Goal: Task Accomplishment & Management: Use online tool/utility

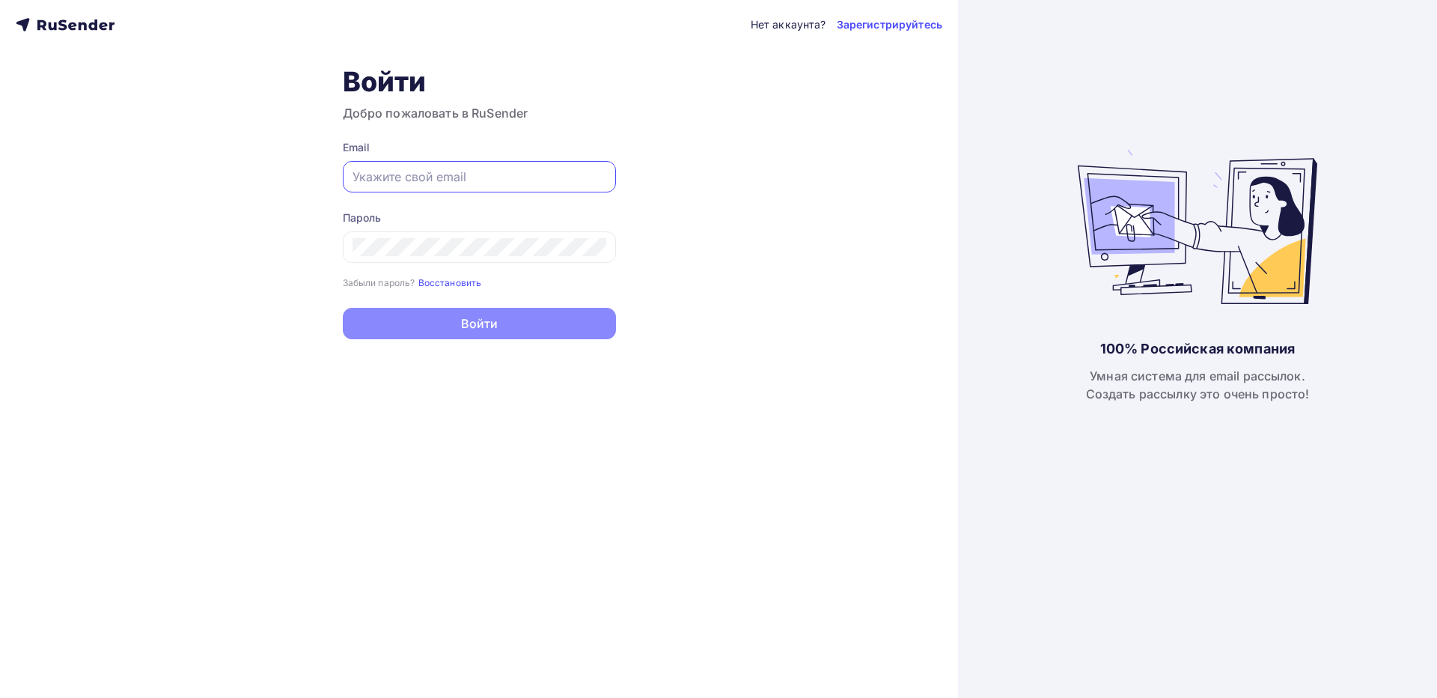
click at [558, 174] on input "text" at bounding box center [480, 177] width 254 height 18
type input "[EMAIL_ADDRESS][DOMAIN_NAME]"
click at [368, 261] on div at bounding box center [479, 246] width 273 height 31
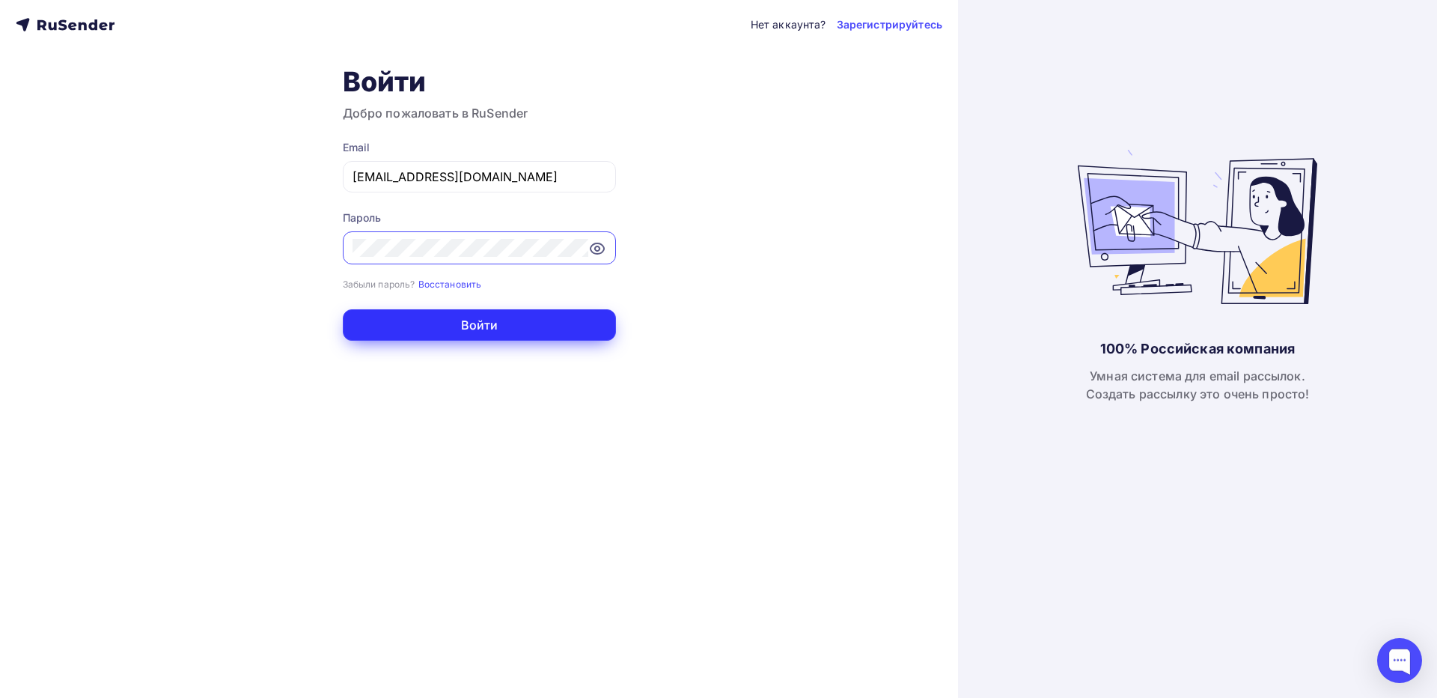
click at [464, 332] on button "Войти" at bounding box center [479, 324] width 273 height 31
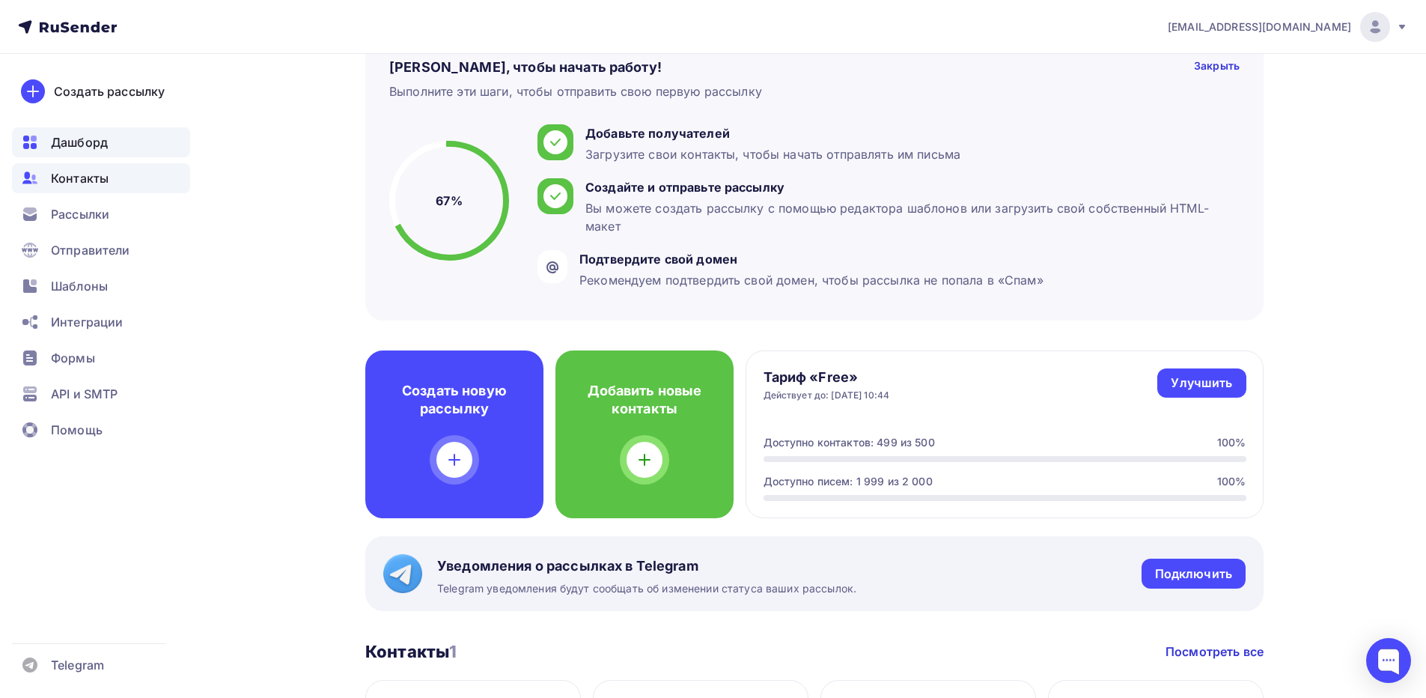
scroll to position [75, 0]
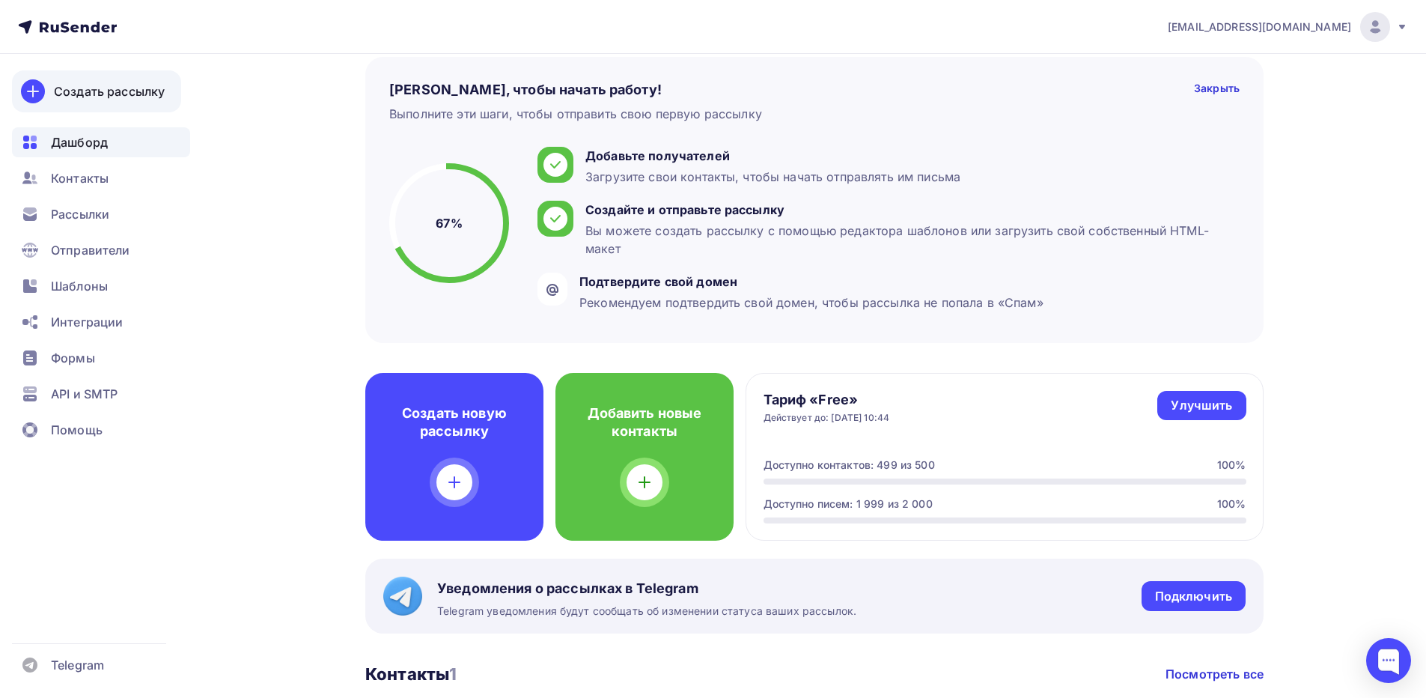
click at [94, 107] on link "Создать рассылку" at bounding box center [96, 91] width 169 height 42
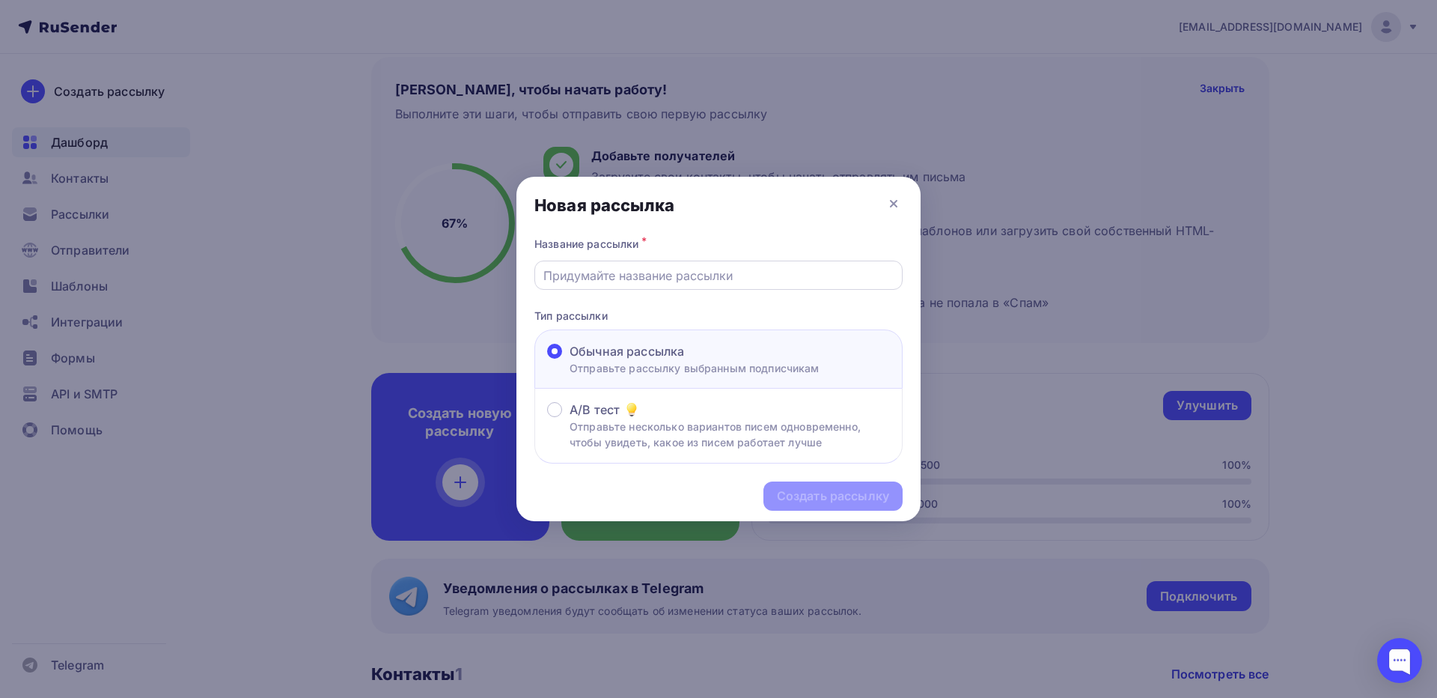
click at [675, 286] on div at bounding box center [718, 275] width 368 height 29
click at [662, 281] on input "text" at bounding box center [718, 275] width 351 height 18
type input "рассылка"
click at [832, 488] on div "Создать рассылку" at bounding box center [833, 495] width 112 height 17
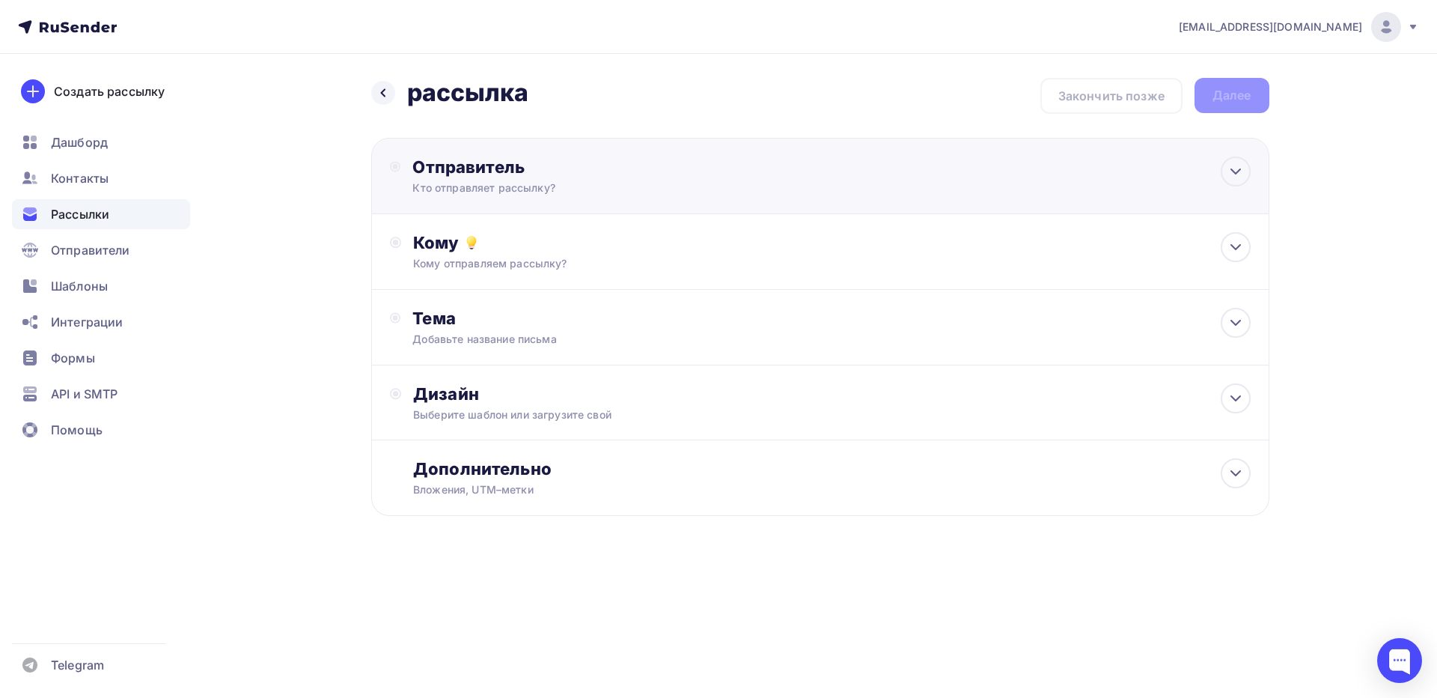
click at [551, 188] on div "Кто отправляет рассылку?" at bounding box center [558, 187] width 292 height 15
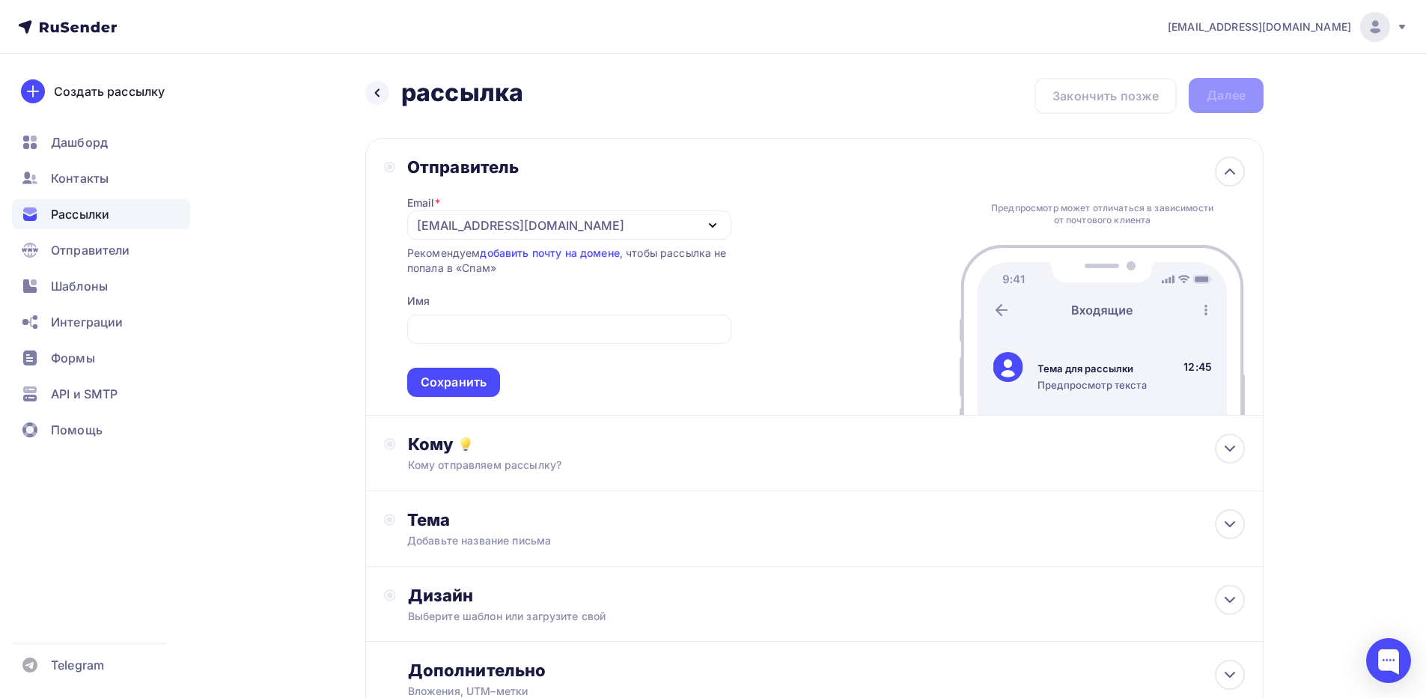
click at [717, 302] on div "Email * [EMAIL_ADDRESS][DOMAIN_NAME] [EMAIL_ADDRESS][DOMAIN_NAME] Добавить отпр…" at bounding box center [569, 286] width 324 height 219
click at [629, 332] on input "text" at bounding box center [568, 329] width 307 height 18
type input "[EMAIL_ADDRESS][DOMAIN_NAME]"
click at [466, 387] on div "Сохранить" at bounding box center [454, 382] width 66 height 17
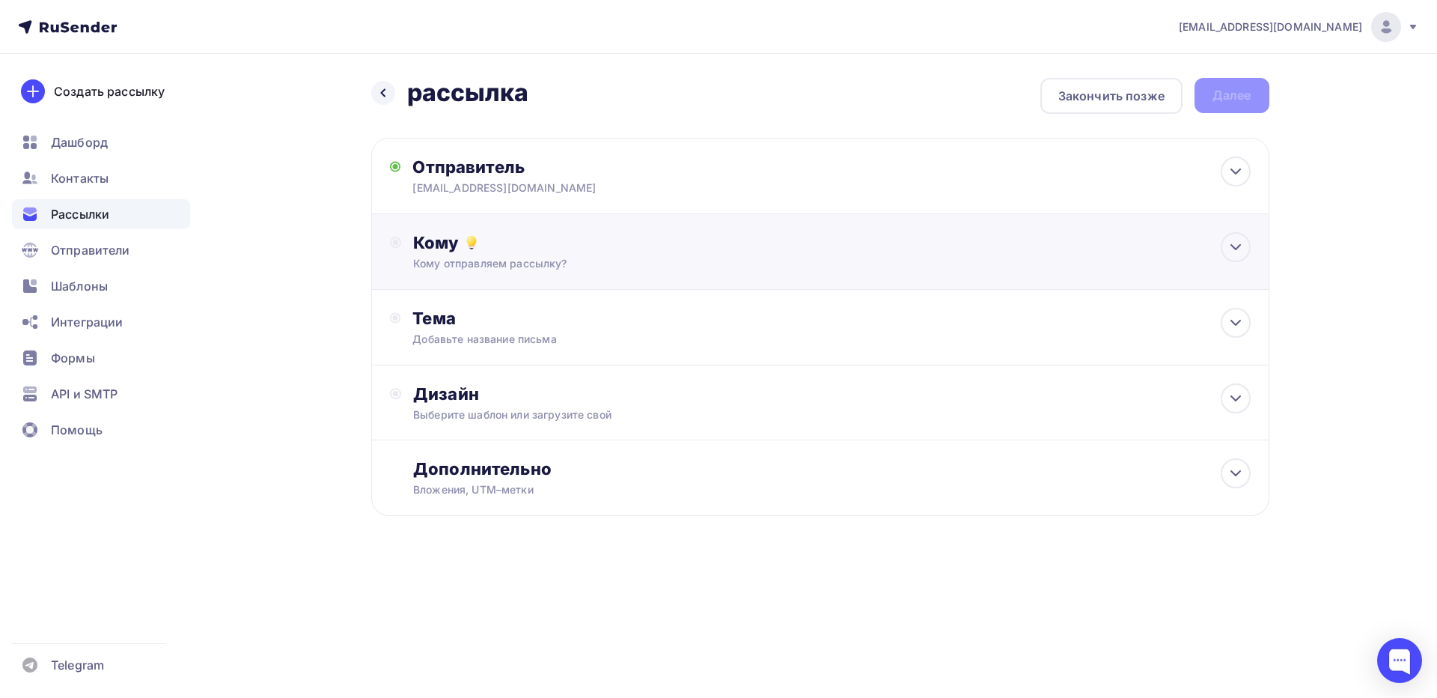
click at [450, 278] on div "Кому Кому отправляем рассылку? Списки получателей Выберите список Все списки id…" at bounding box center [820, 252] width 898 height 76
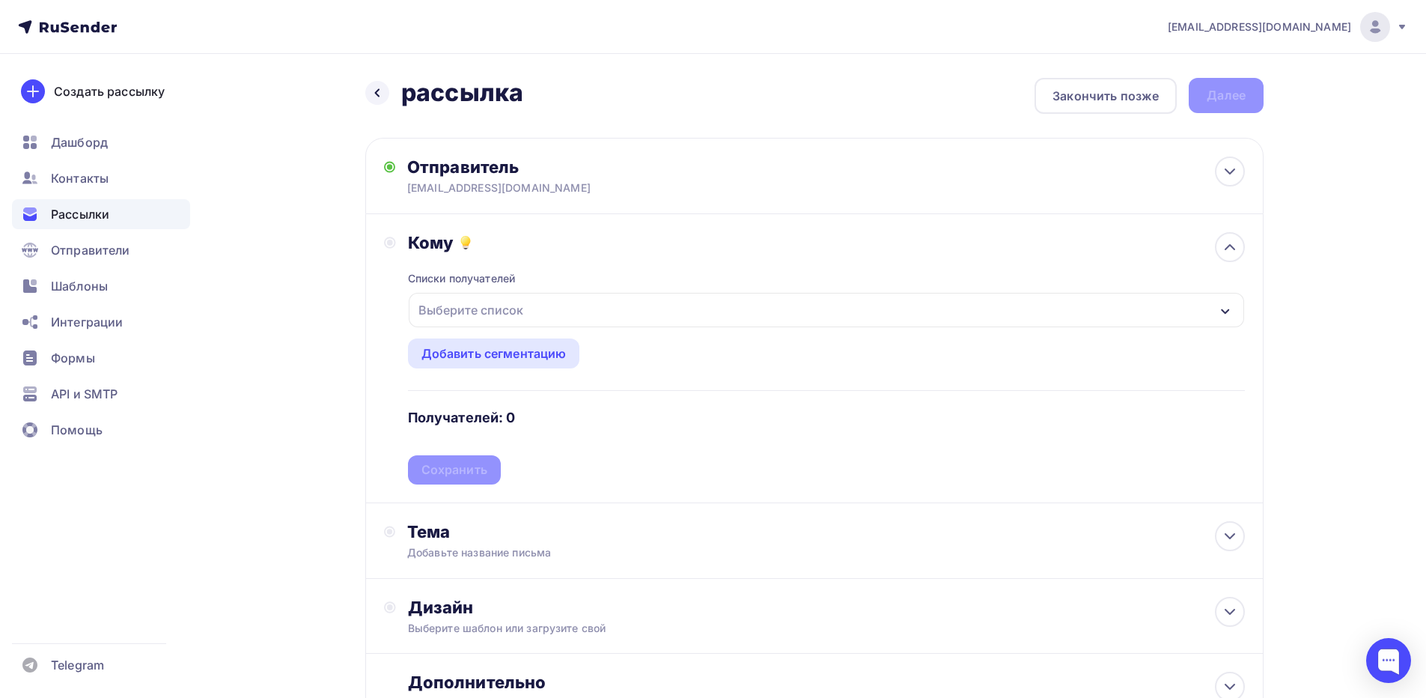
click at [473, 305] on div "Выберите список" at bounding box center [470, 309] width 117 height 27
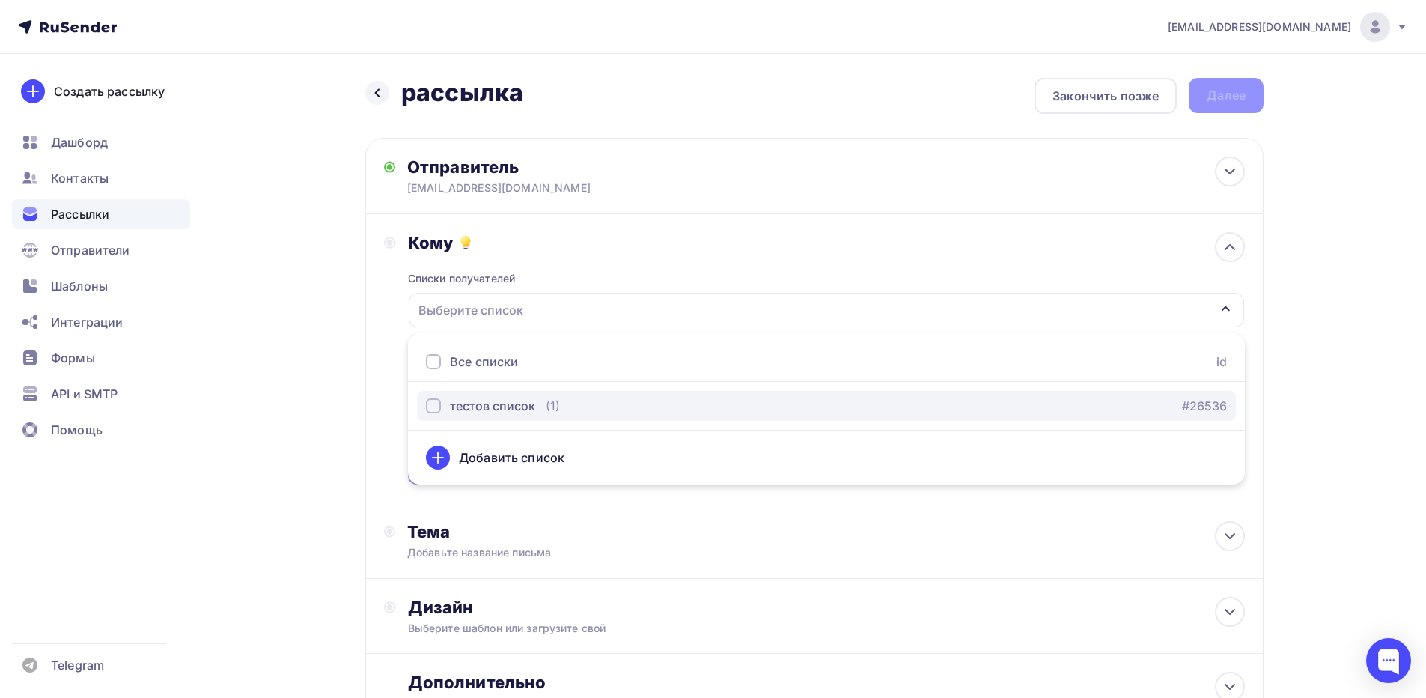
click at [524, 414] on button "тестов список (1) #26536" at bounding box center [826, 406] width 819 height 30
click at [551, 273] on div "Списки получателей тестов список Все списки id тестов список (1) #26536 Добавит…" at bounding box center [826, 368] width 837 height 231
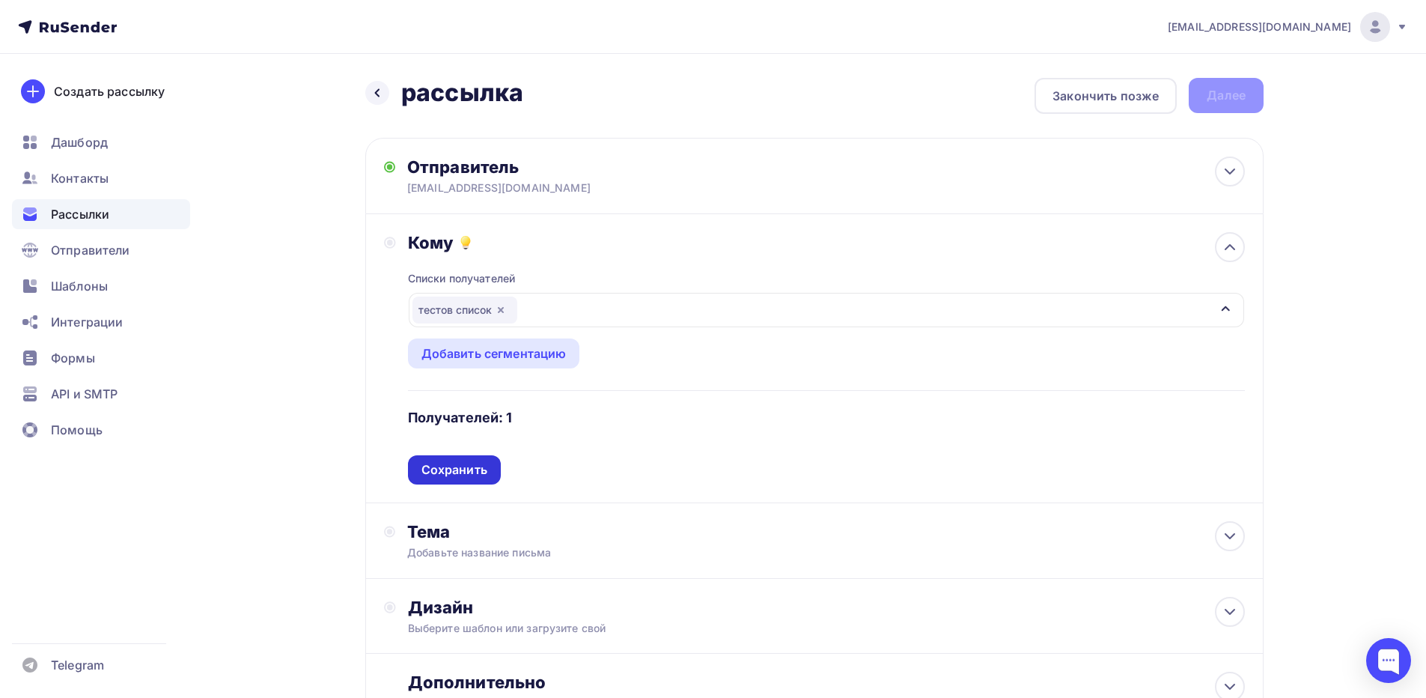
click at [462, 465] on div "Сохранить" at bounding box center [454, 469] width 66 height 17
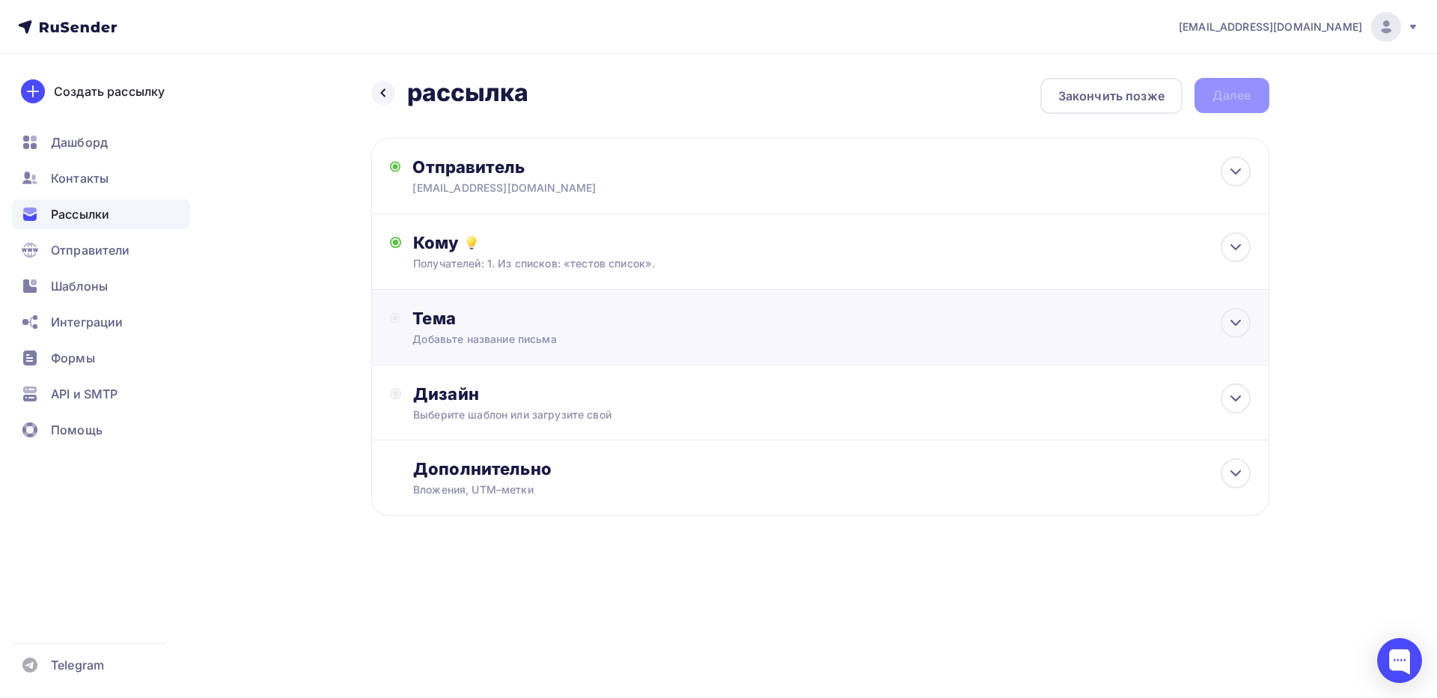
click at [465, 338] on div "Добавьте название письма" at bounding box center [545, 339] width 266 height 15
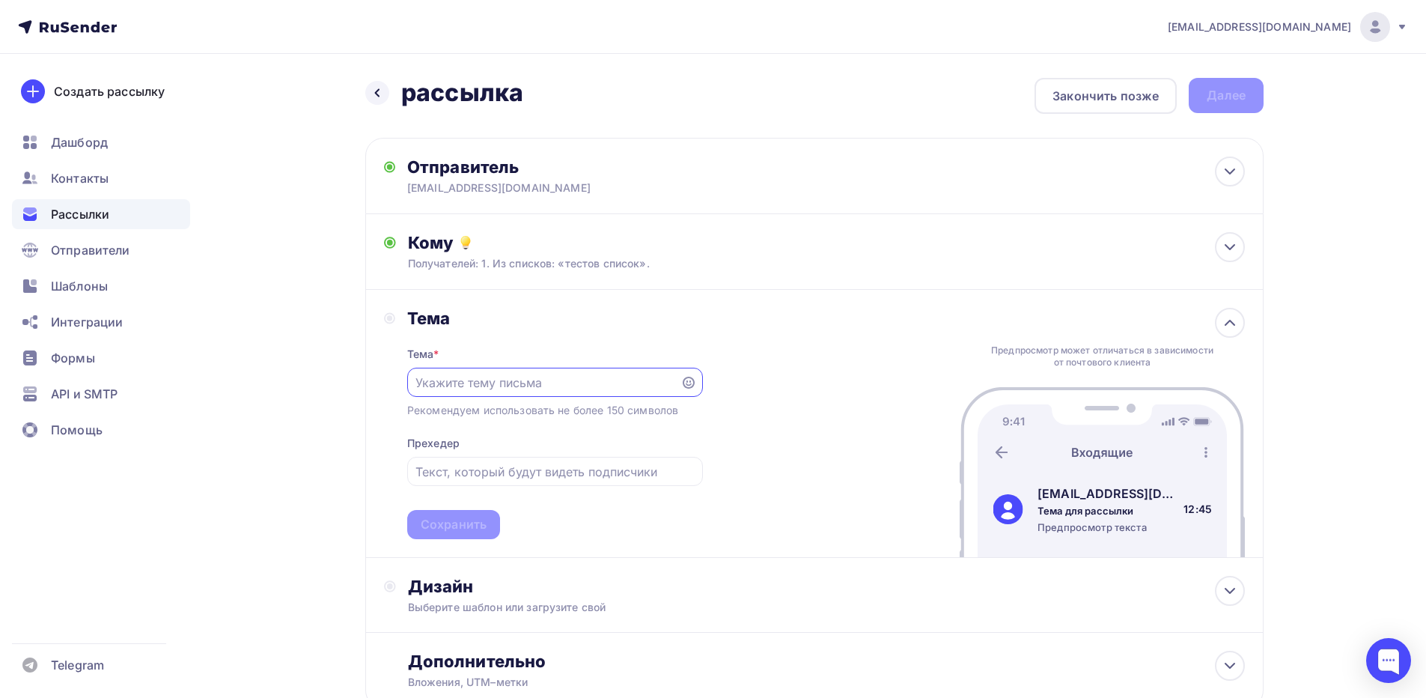
click at [492, 389] on input "text" at bounding box center [543, 383] width 256 height 18
type input "тема"
click at [520, 472] on input "text" at bounding box center [554, 472] width 278 height 18
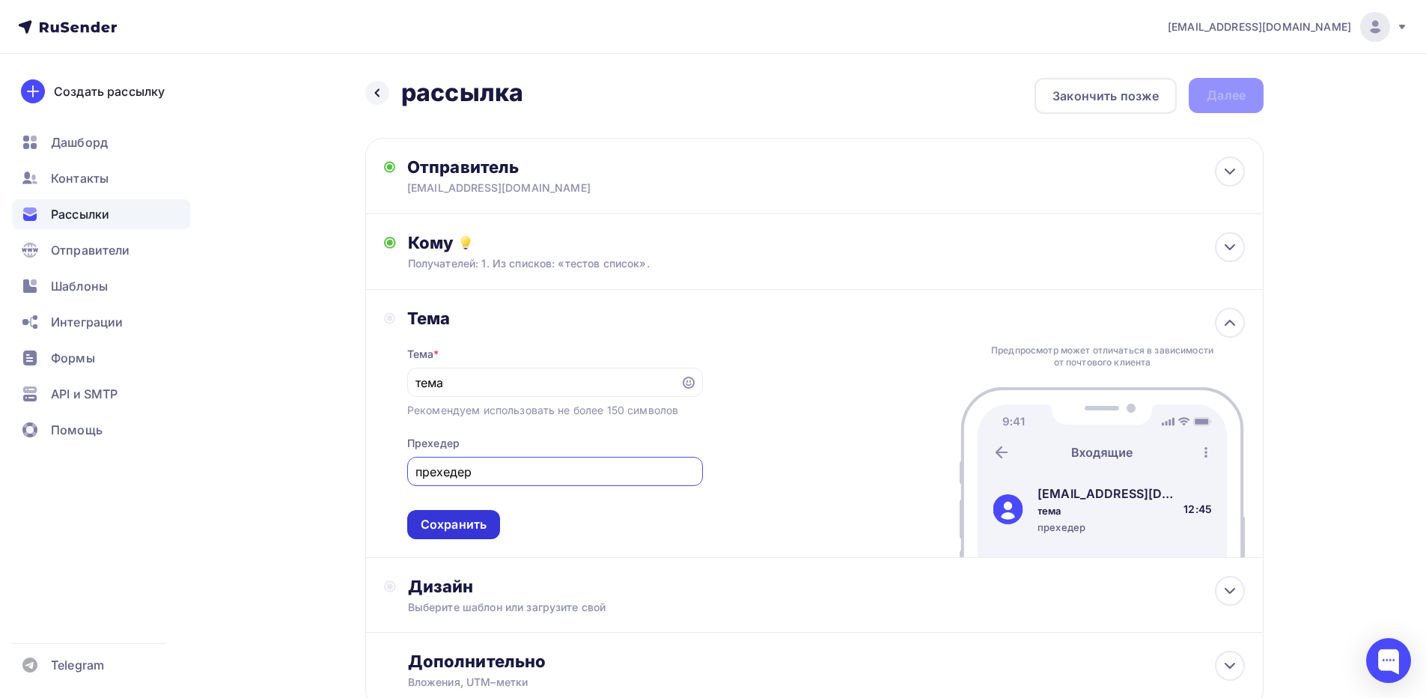
type input "прехедер"
click at [474, 535] on div "Сохранить" at bounding box center [453, 524] width 93 height 29
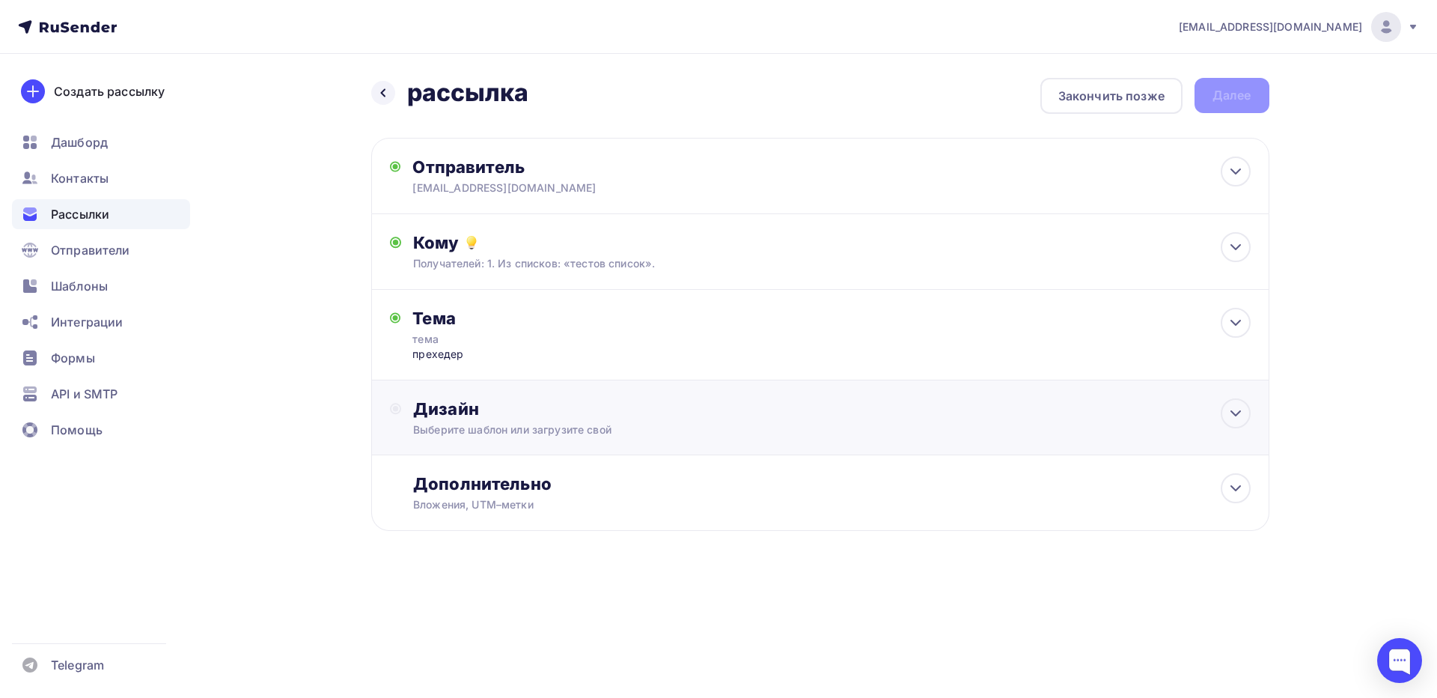
click at [482, 409] on div "Дизайн" at bounding box center [831, 408] width 837 height 21
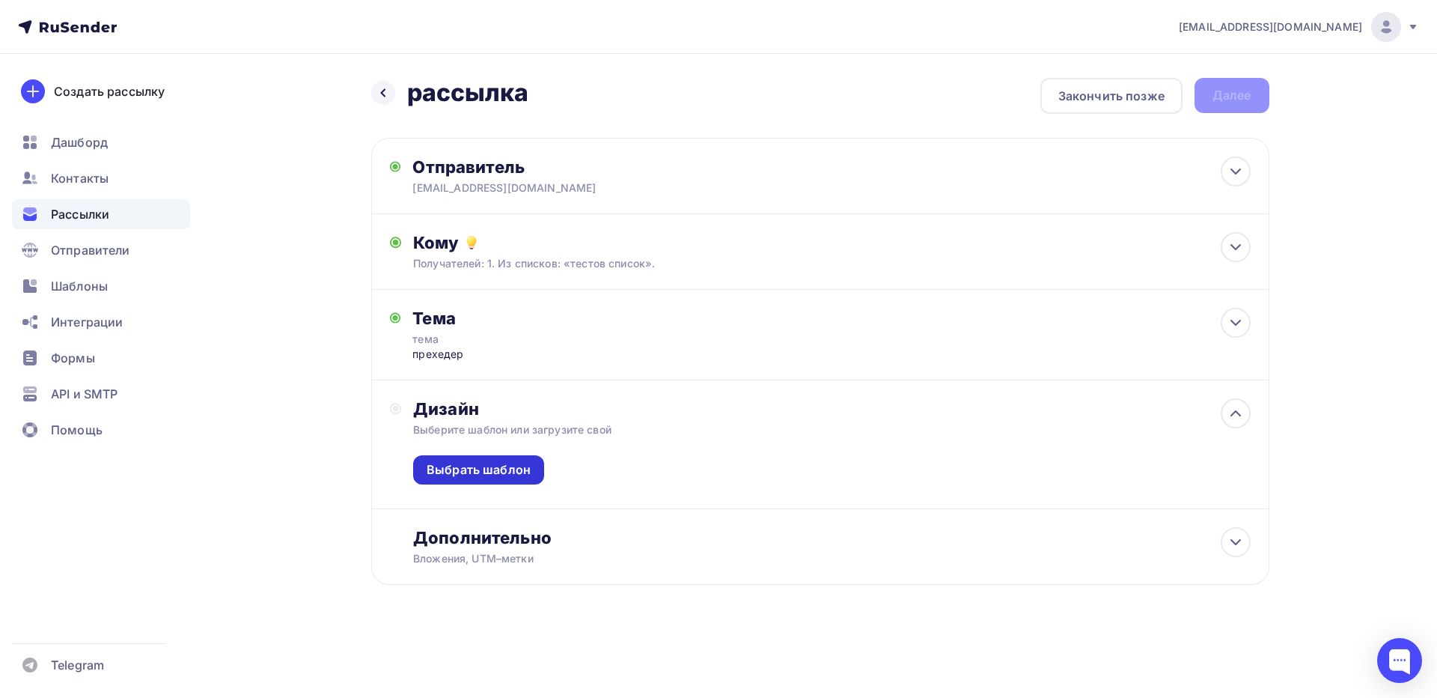
click at [502, 478] on div "Выбрать шаблон" at bounding box center [479, 469] width 104 height 17
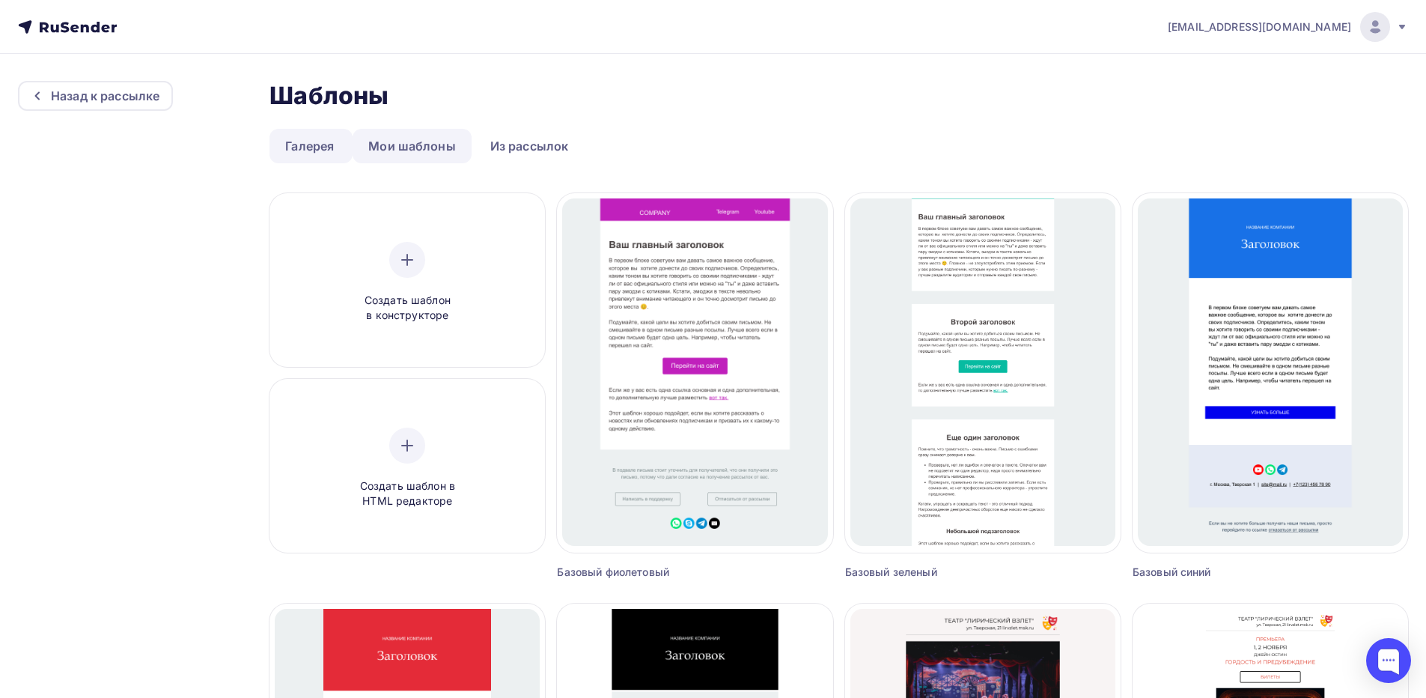
click at [405, 142] on link "Мои шаблоны" at bounding box center [412, 146] width 119 height 34
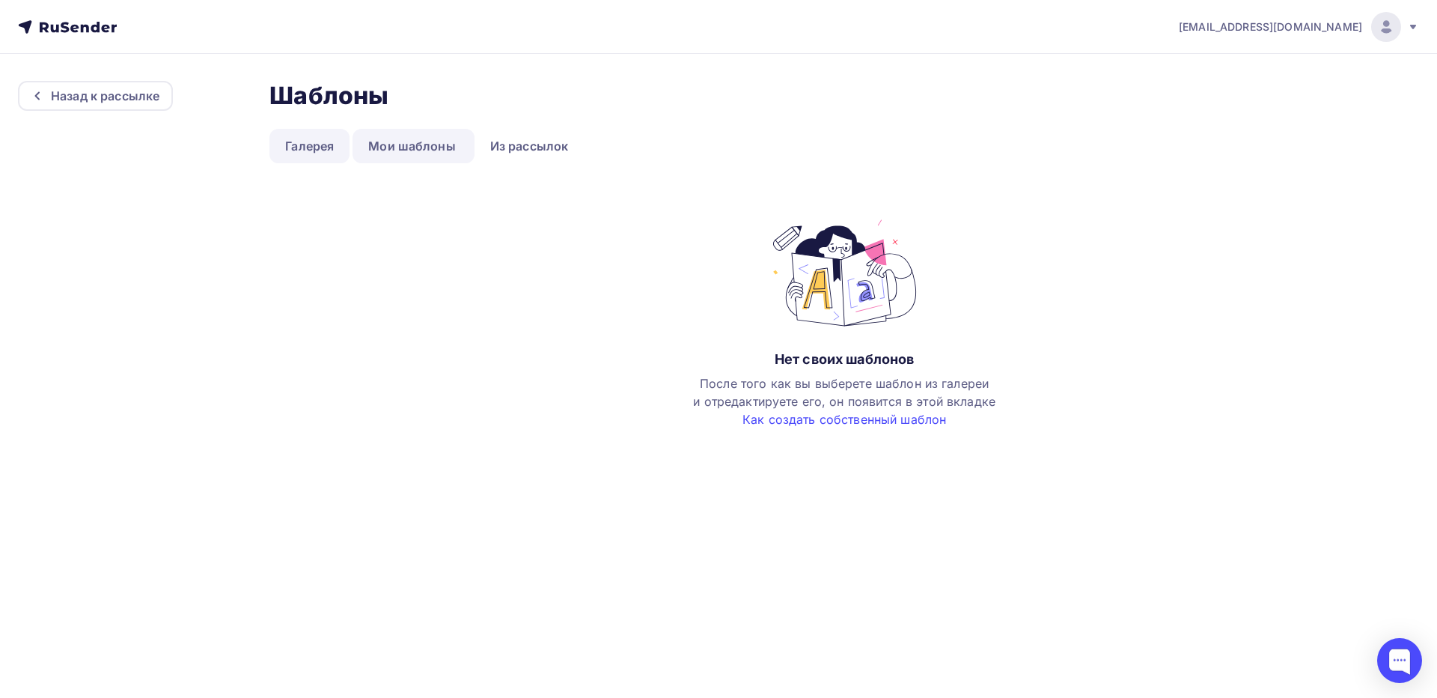
click at [329, 144] on link "Галерея" at bounding box center [309, 146] width 80 height 34
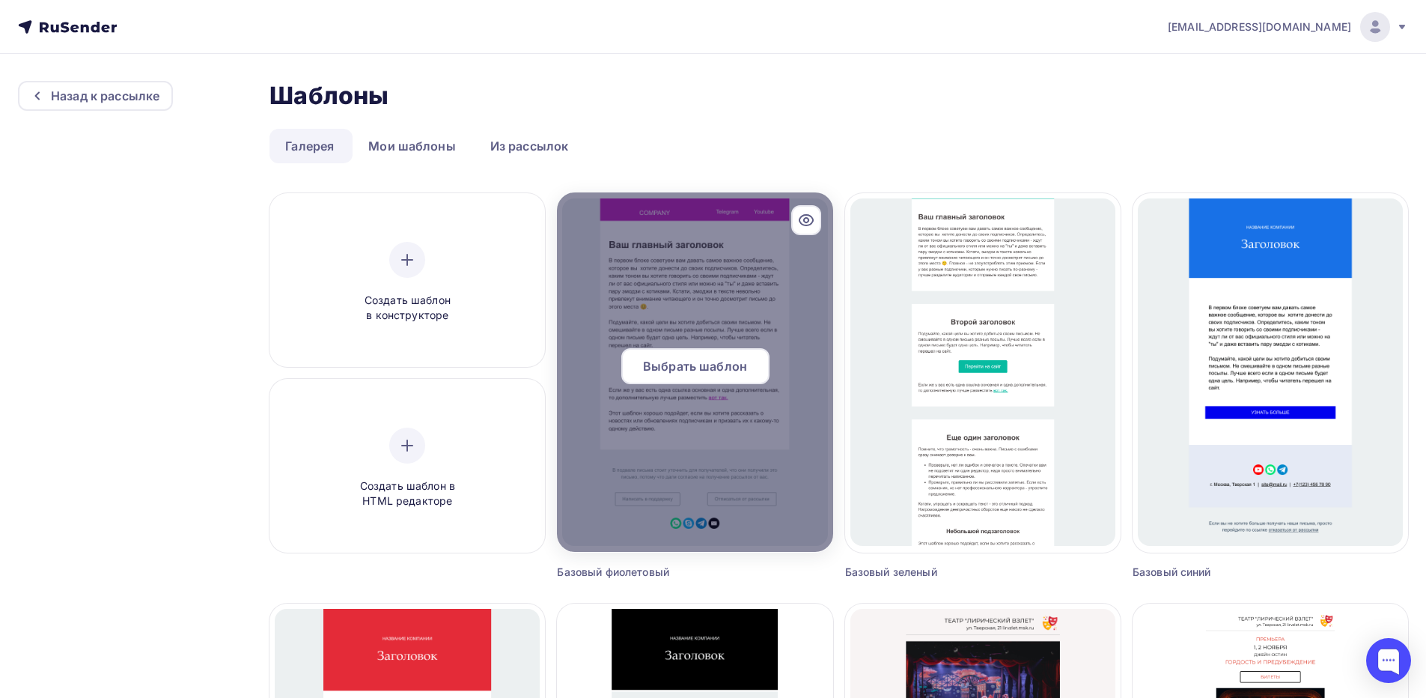
click at [652, 318] on div at bounding box center [694, 371] width 275 height 359
click at [670, 368] on span "Выбрать шаблон" at bounding box center [695, 366] width 104 height 18
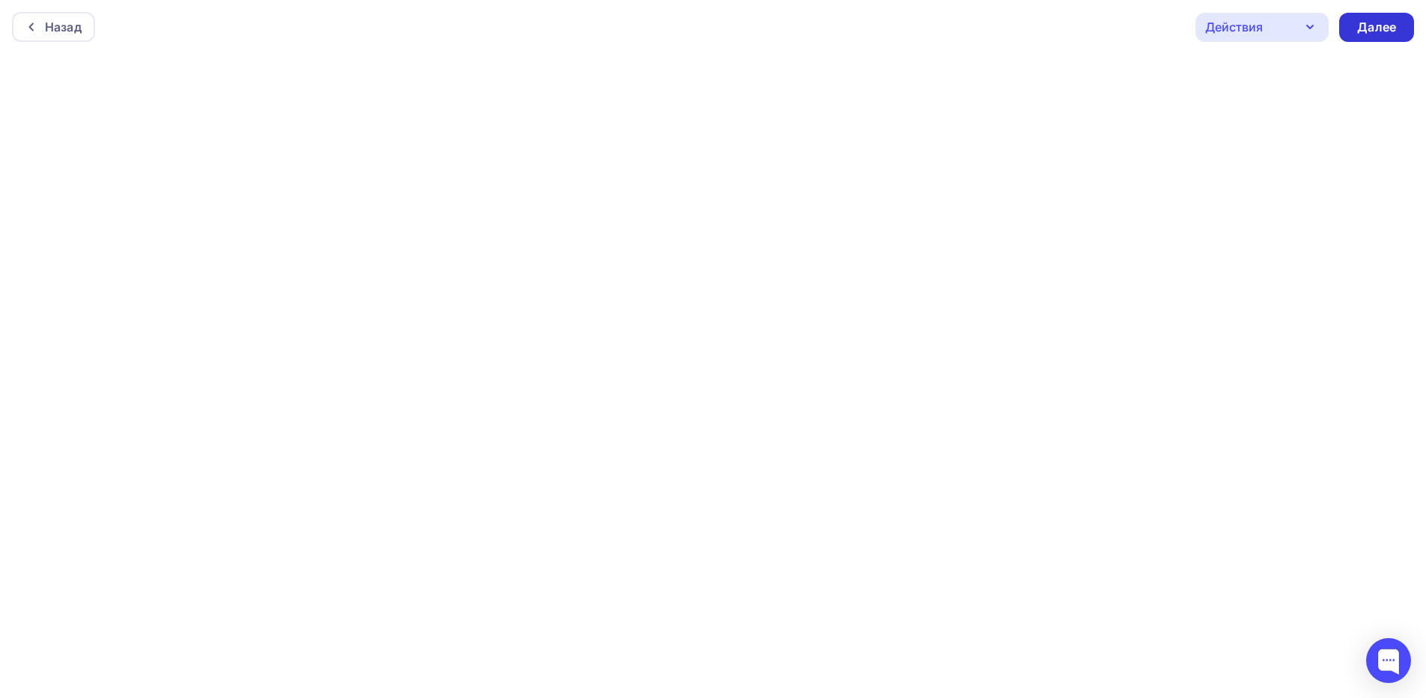
click at [1380, 29] on div "Далее" at bounding box center [1376, 27] width 39 height 17
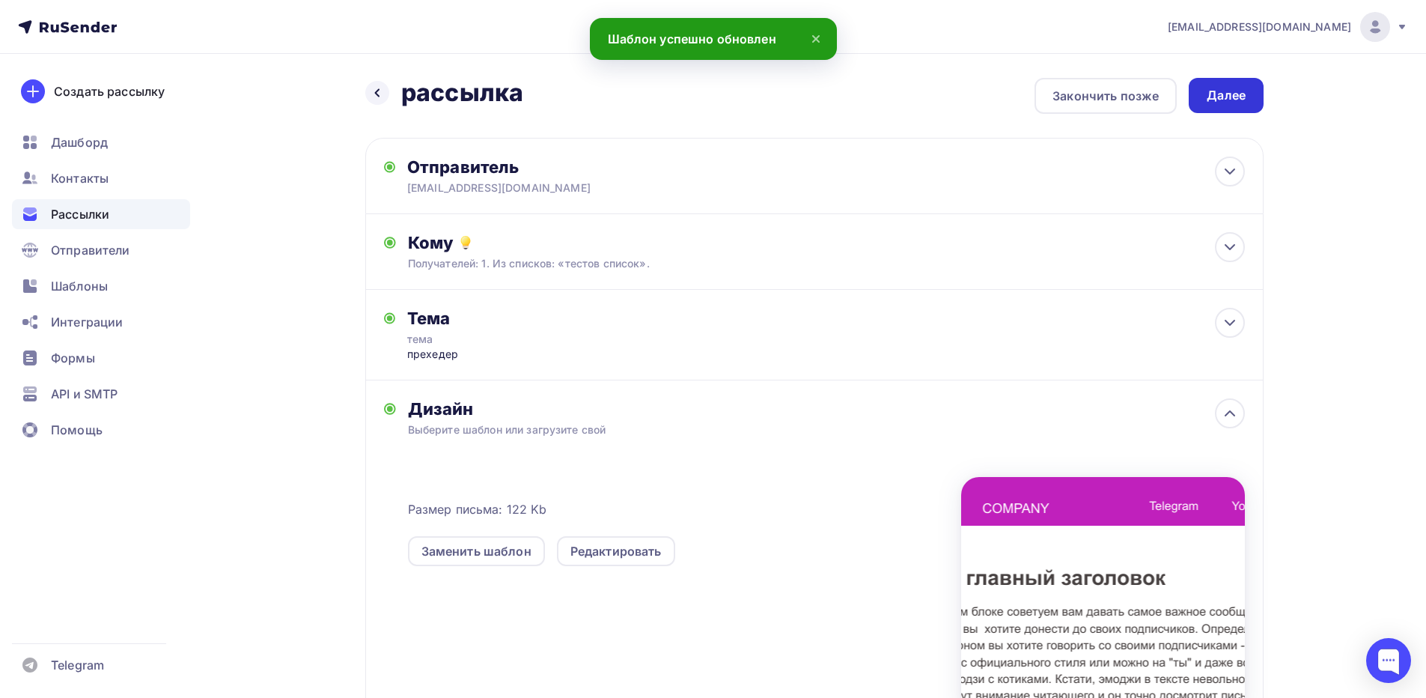
click at [1199, 103] on div "Далее" at bounding box center [1226, 95] width 75 height 35
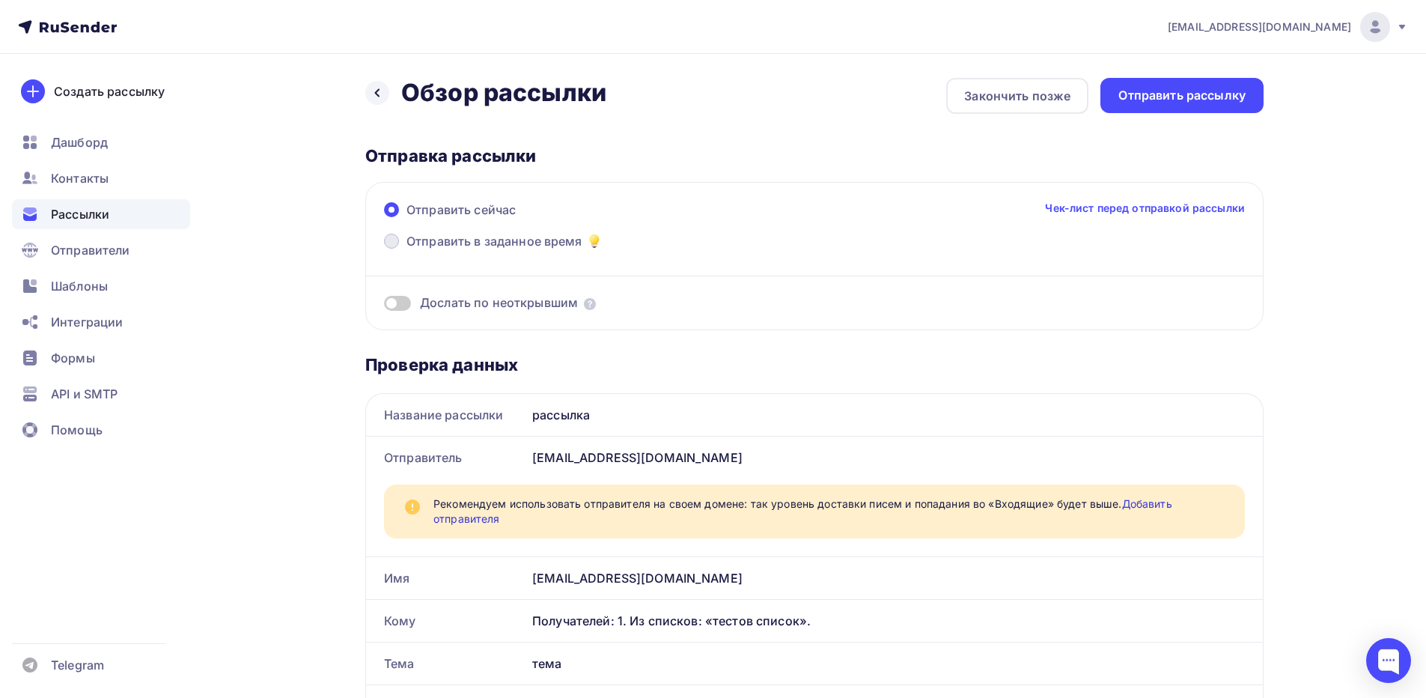
click at [408, 241] on span "Отправить в заданное время" at bounding box center [494, 241] width 176 height 18
click at [406, 250] on input "Отправить в заданное время" at bounding box center [406, 250] width 0 height 0
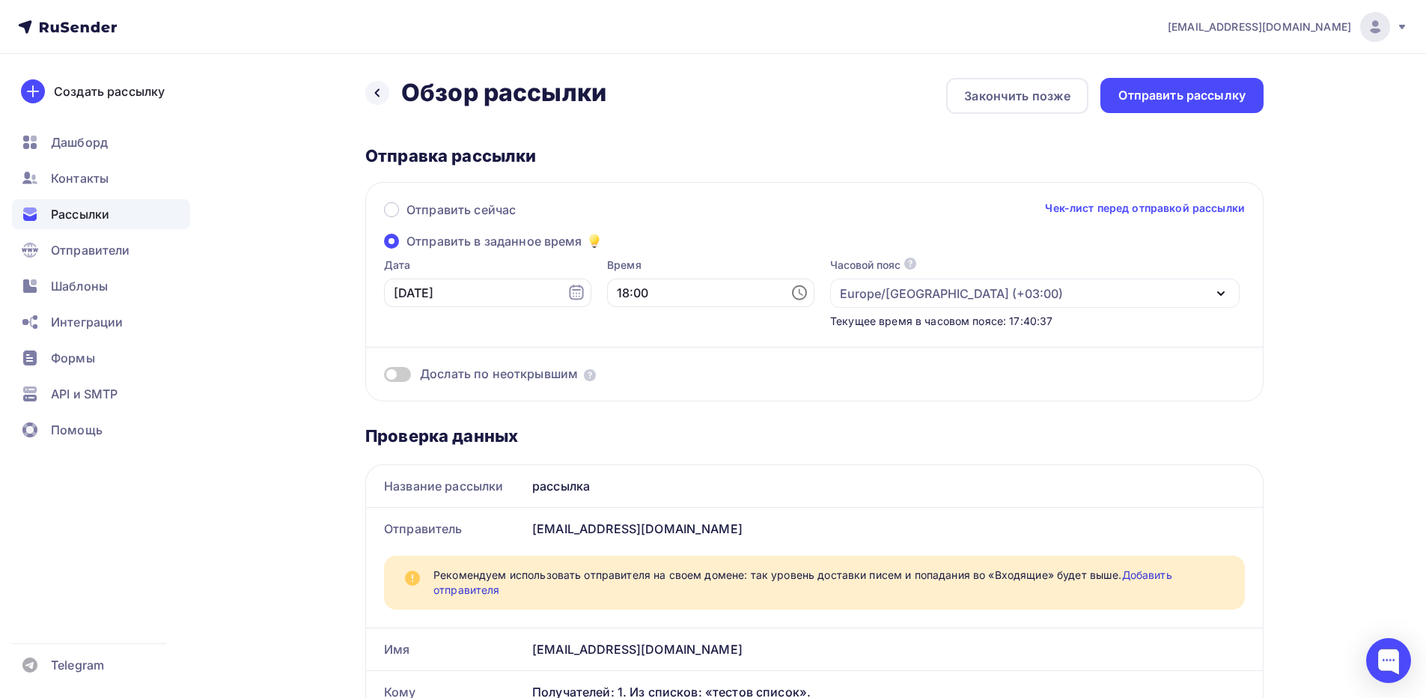
click at [392, 380] on span at bounding box center [397, 374] width 27 height 15
click at [384, 377] on input "checkbox" at bounding box center [384, 377] width 0 height 0
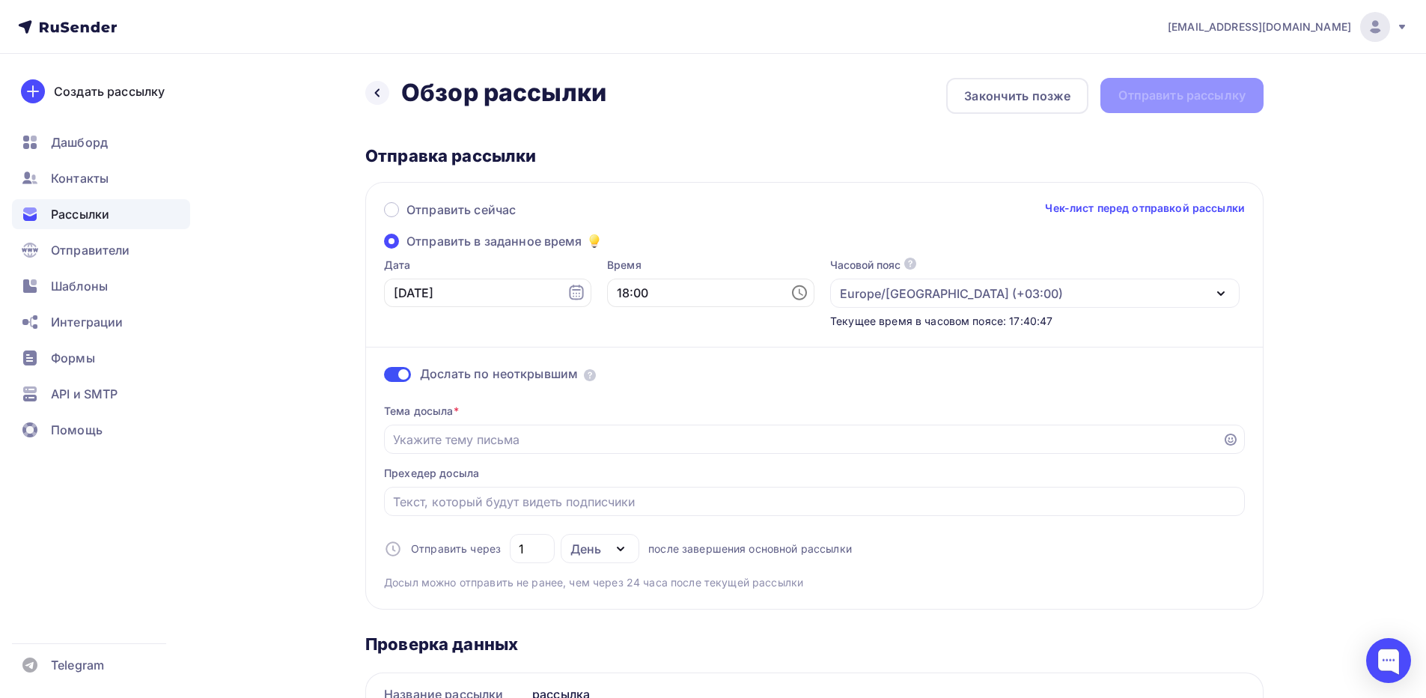
click at [392, 380] on span at bounding box center [397, 374] width 27 height 15
click at [384, 377] on input "checkbox" at bounding box center [384, 377] width 0 height 0
